Goal: Task Accomplishment & Management: Use online tool/utility

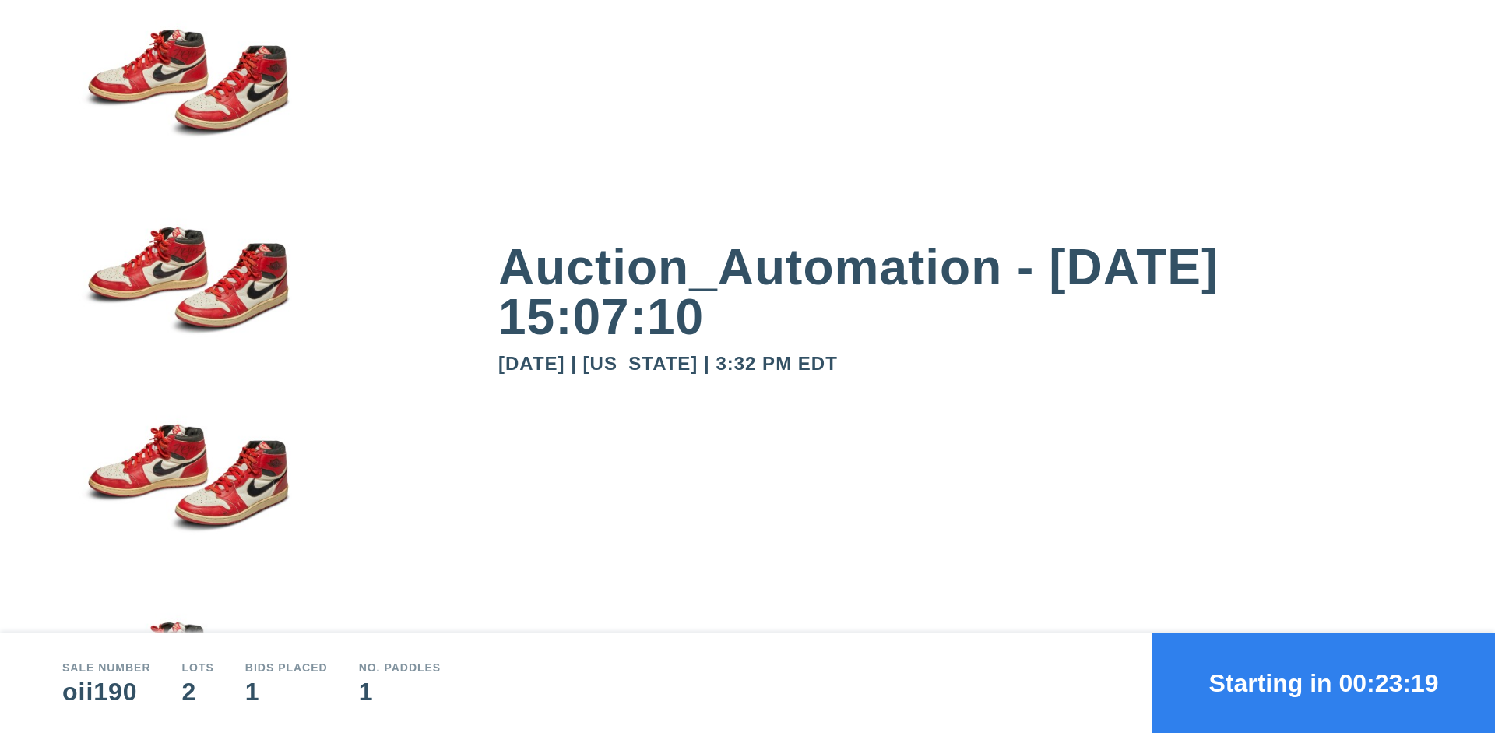
click at [1324, 683] on button "Starting in 00:23:19" at bounding box center [1323, 683] width 343 height 100
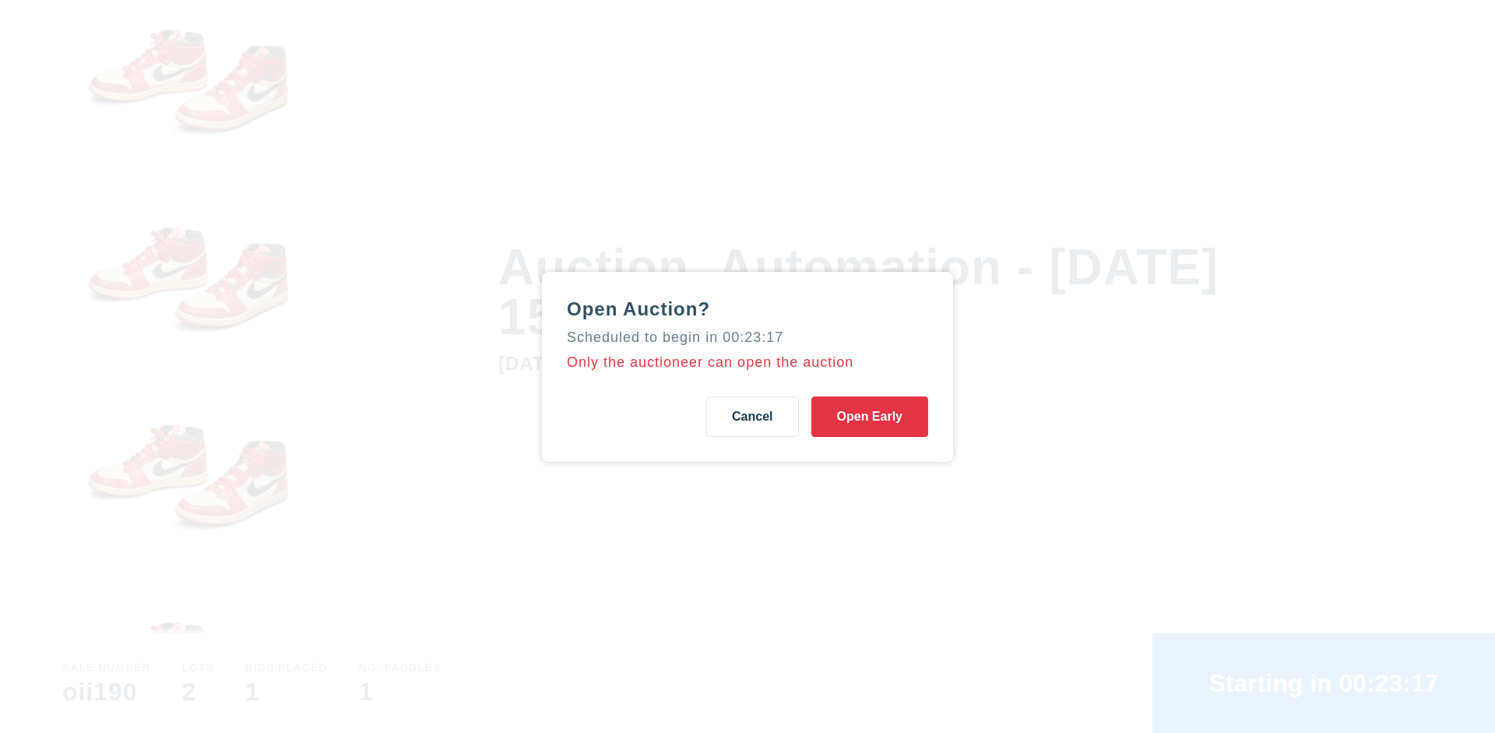
click at [870, 416] on button "Open Early" at bounding box center [869, 416] width 117 height 40
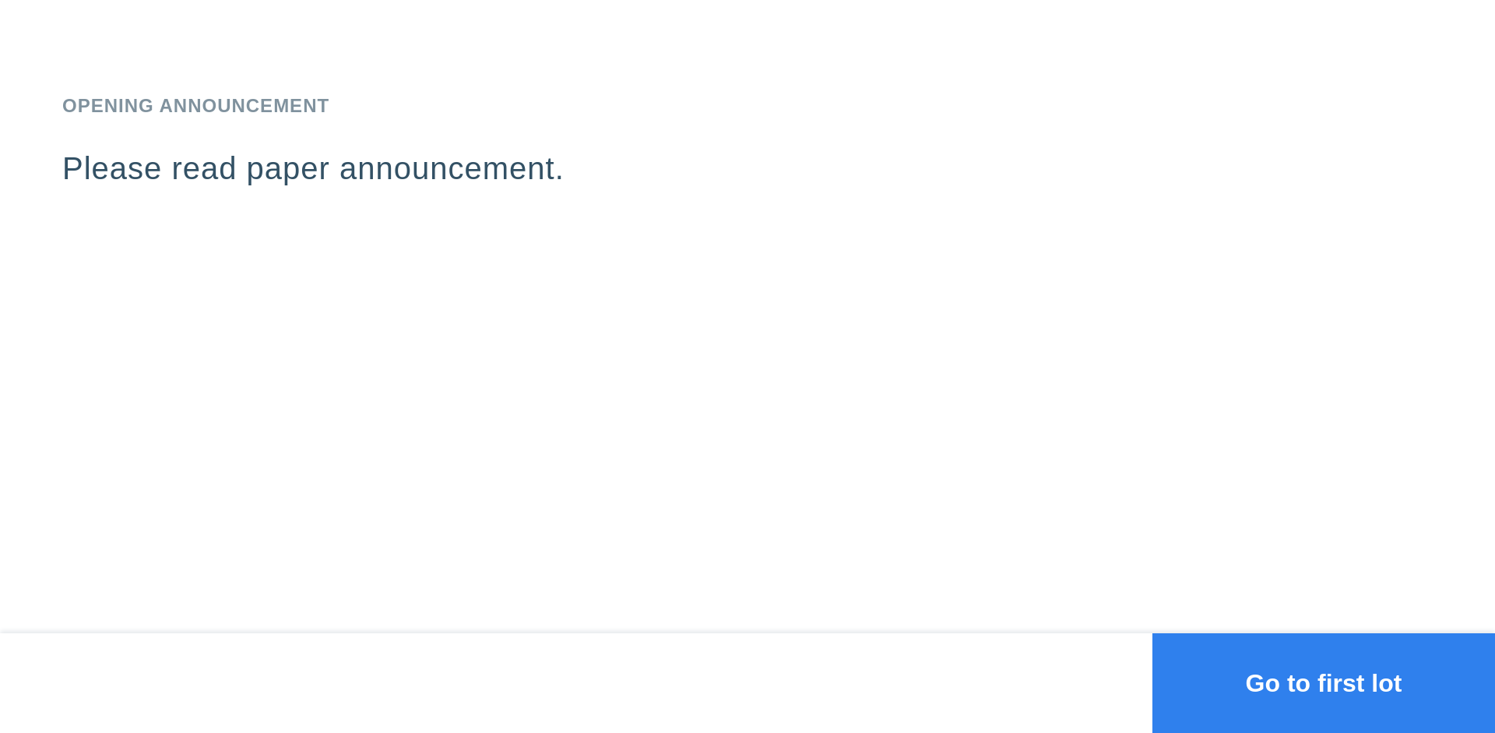
click at [1324, 683] on button "Go to first lot" at bounding box center [1323, 683] width 343 height 100
